Goal: Navigation & Orientation: Find specific page/section

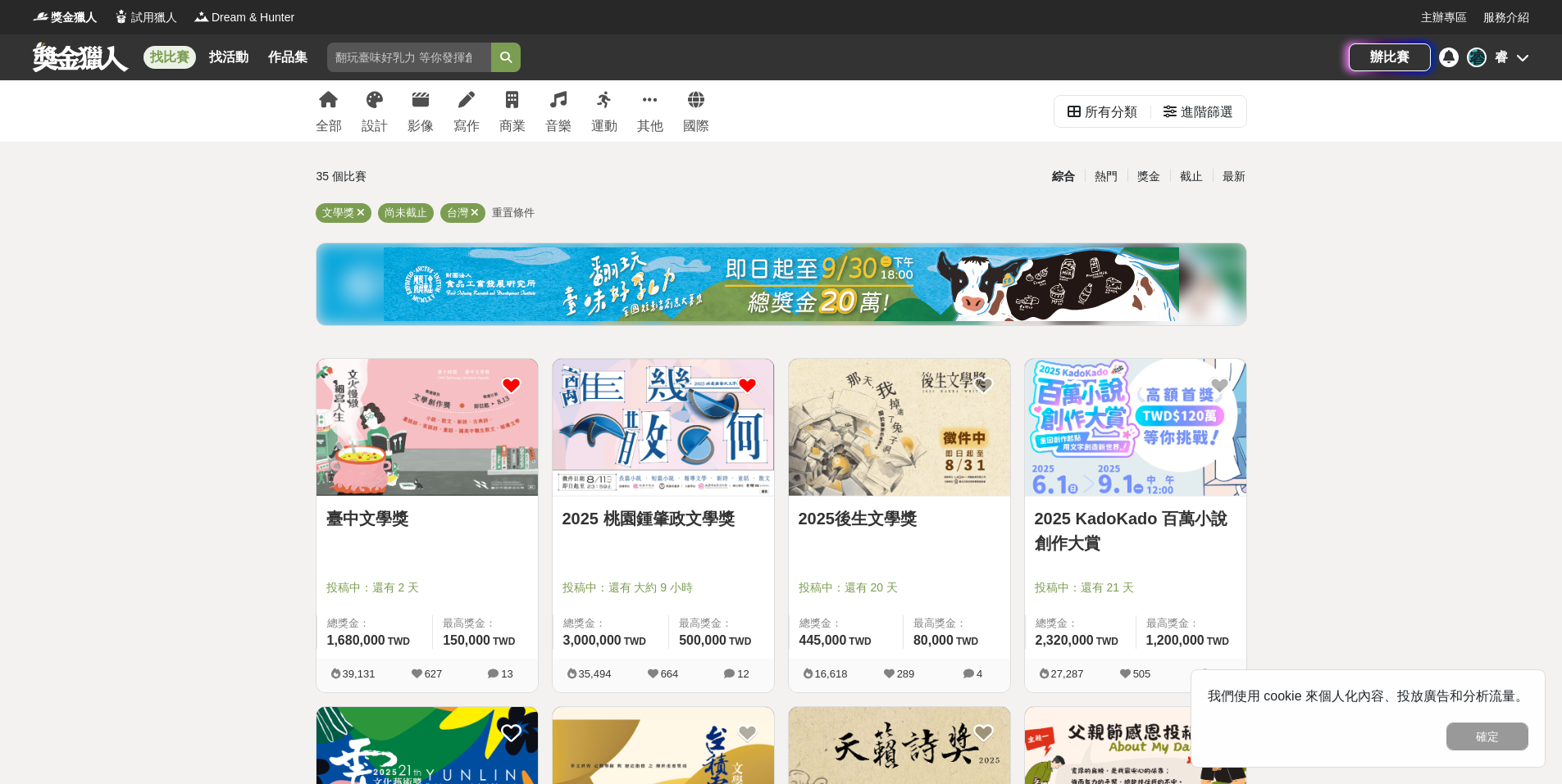
click at [1505, 46] on div "辦比賽 睿 睿" at bounding box center [1439, 57] width 180 height 46
click at [1503, 57] on div "睿" at bounding box center [1501, 57] width 13 height 20
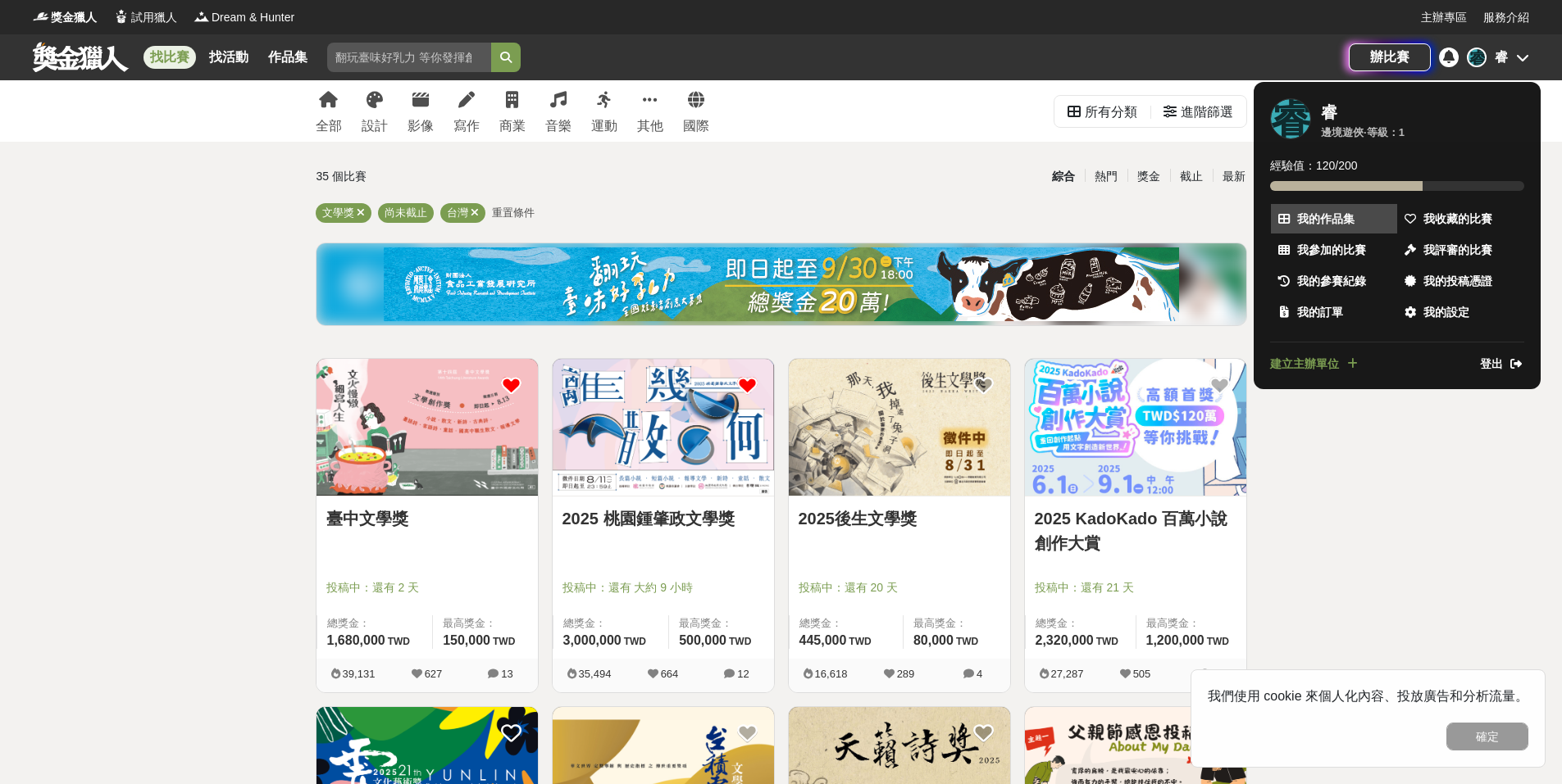
click at [1339, 224] on span "我的作品集" at bounding box center [1326, 219] width 58 height 17
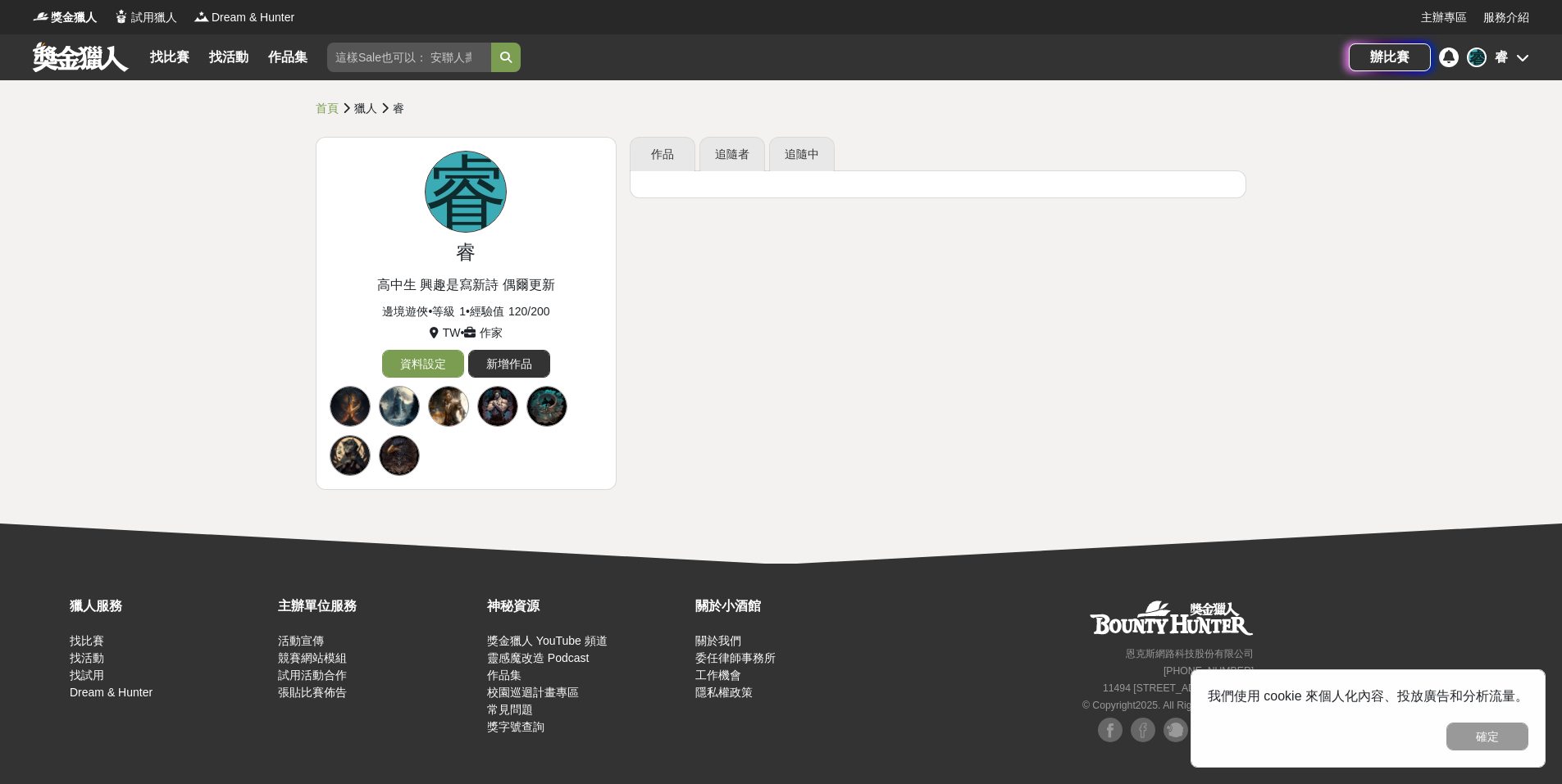
drag, startPoint x: 1510, startPoint y: 85, endPoint x: 1515, endPoint y: 72, distance: 13.9
click at [1511, 82] on div "首頁 獵人 睿 睿 睿 高中生 興趣是寫新詩 偶爾更新 邊境遊俠 • 等級 1 • 經驗值 120 / 200 TW • 作家 資料設定 新增作品 作品 追隨…" at bounding box center [781, 322] width 1562 height 483
click at [1516, 70] on div "辦比賽 睿 睿" at bounding box center [1439, 57] width 180 height 46
click at [1509, 59] on div "睿 睿" at bounding box center [1498, 57] width 63 height 20
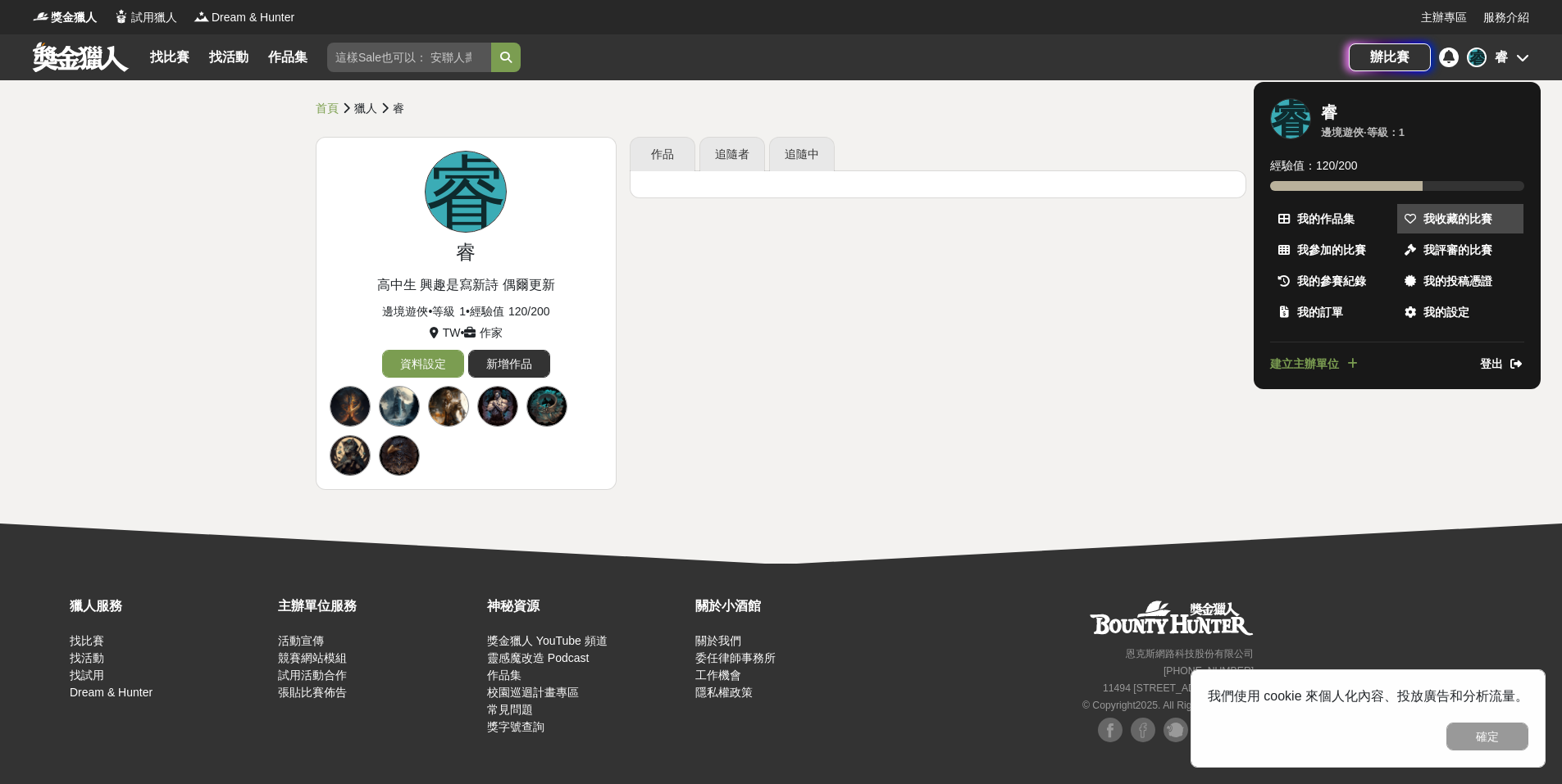
click at [1480, 207] on link "我收藏的比賽" at bounding box center [1460, 219] width 126 height 29
